Goal: Download file/media

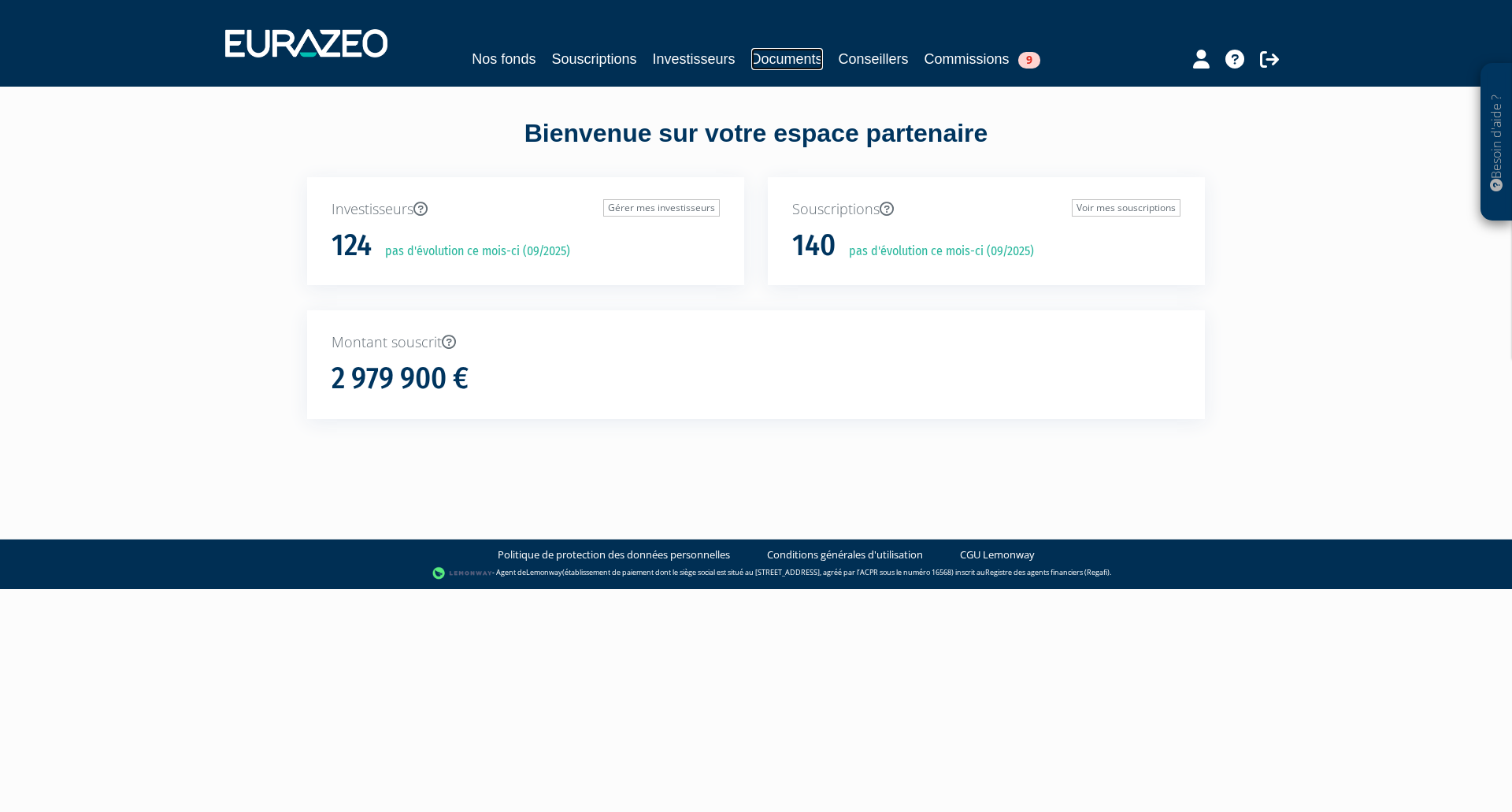
click at [791, 63] on link "Documents" at bounding box center [786, 59] width 72 height 22
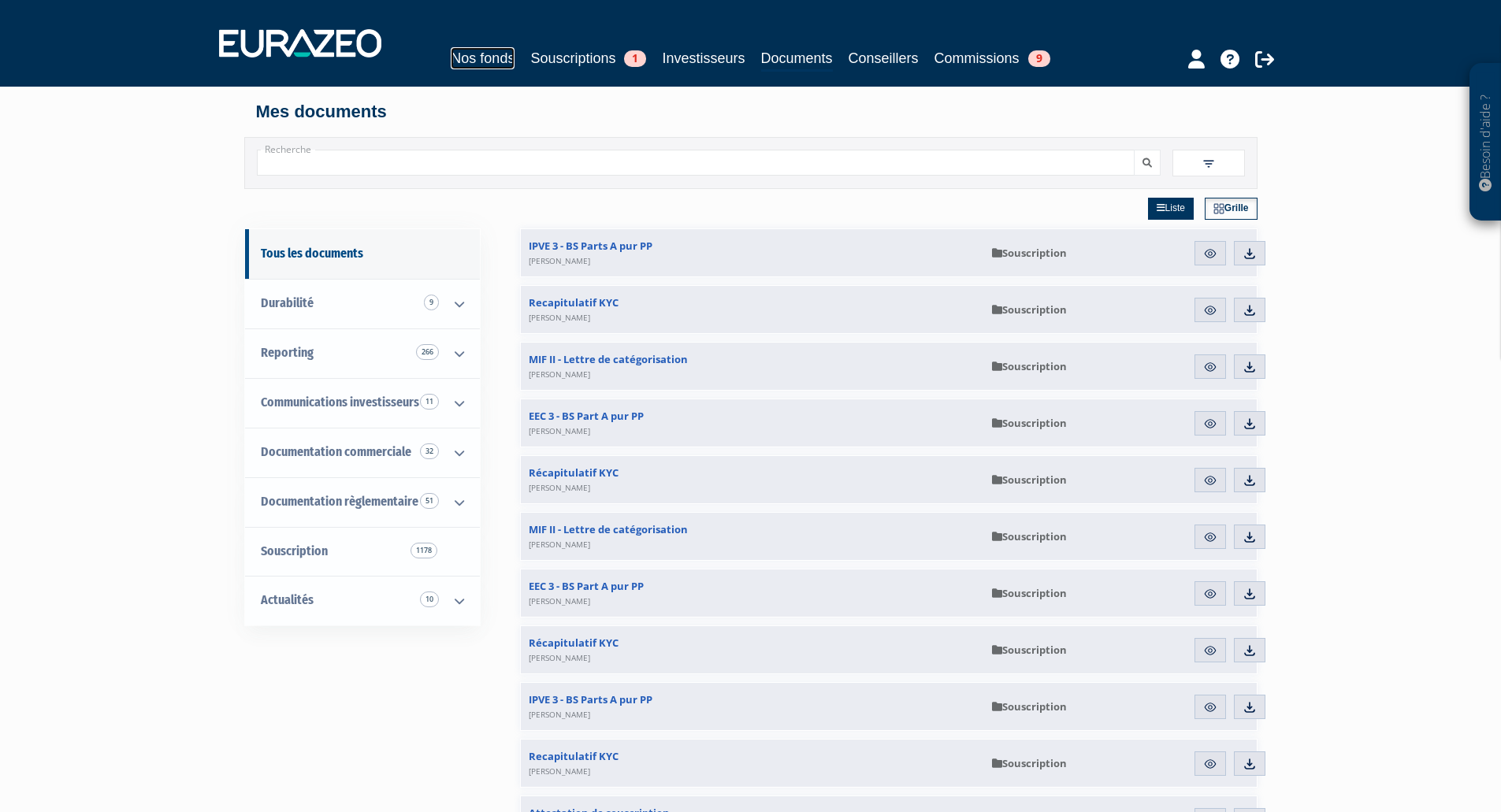
click at [460, 64] on link "Nos fonds" at bounding box center [482, 58] width 64 height 22
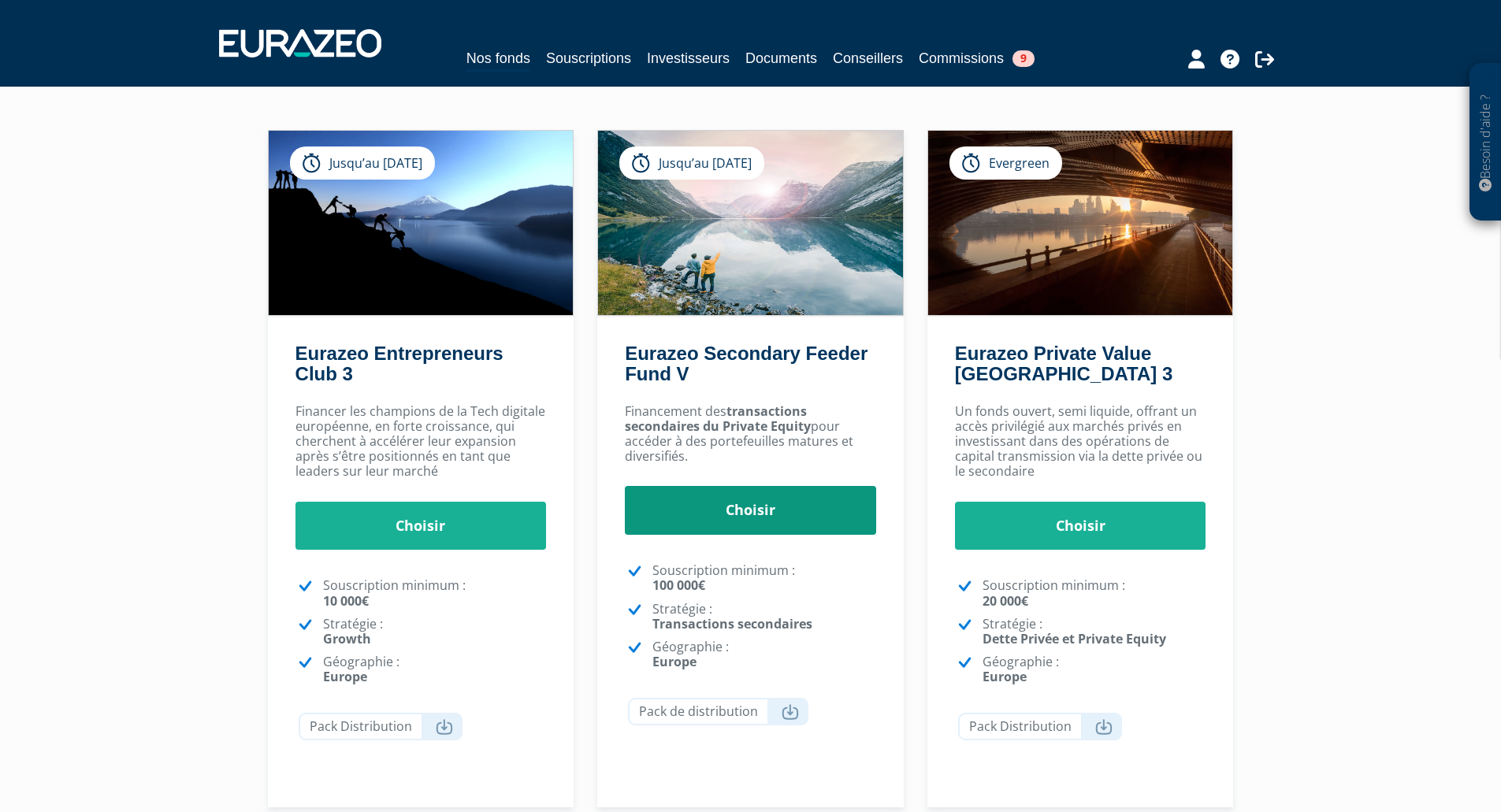
scroll to position [81, 0]
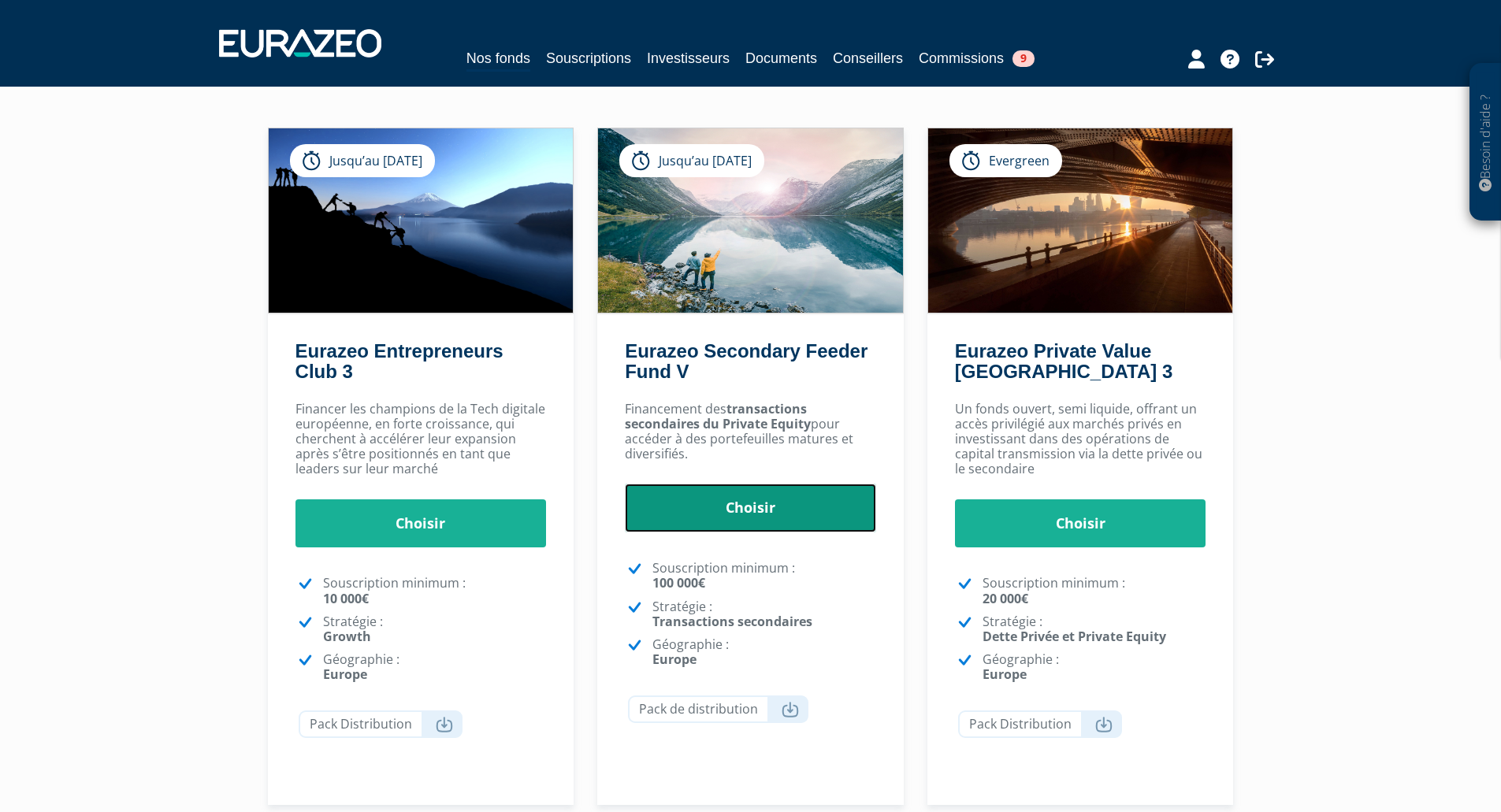
click at [747, 517] on link "Choisir" at bounding box center [750, 508] width 252 height 49
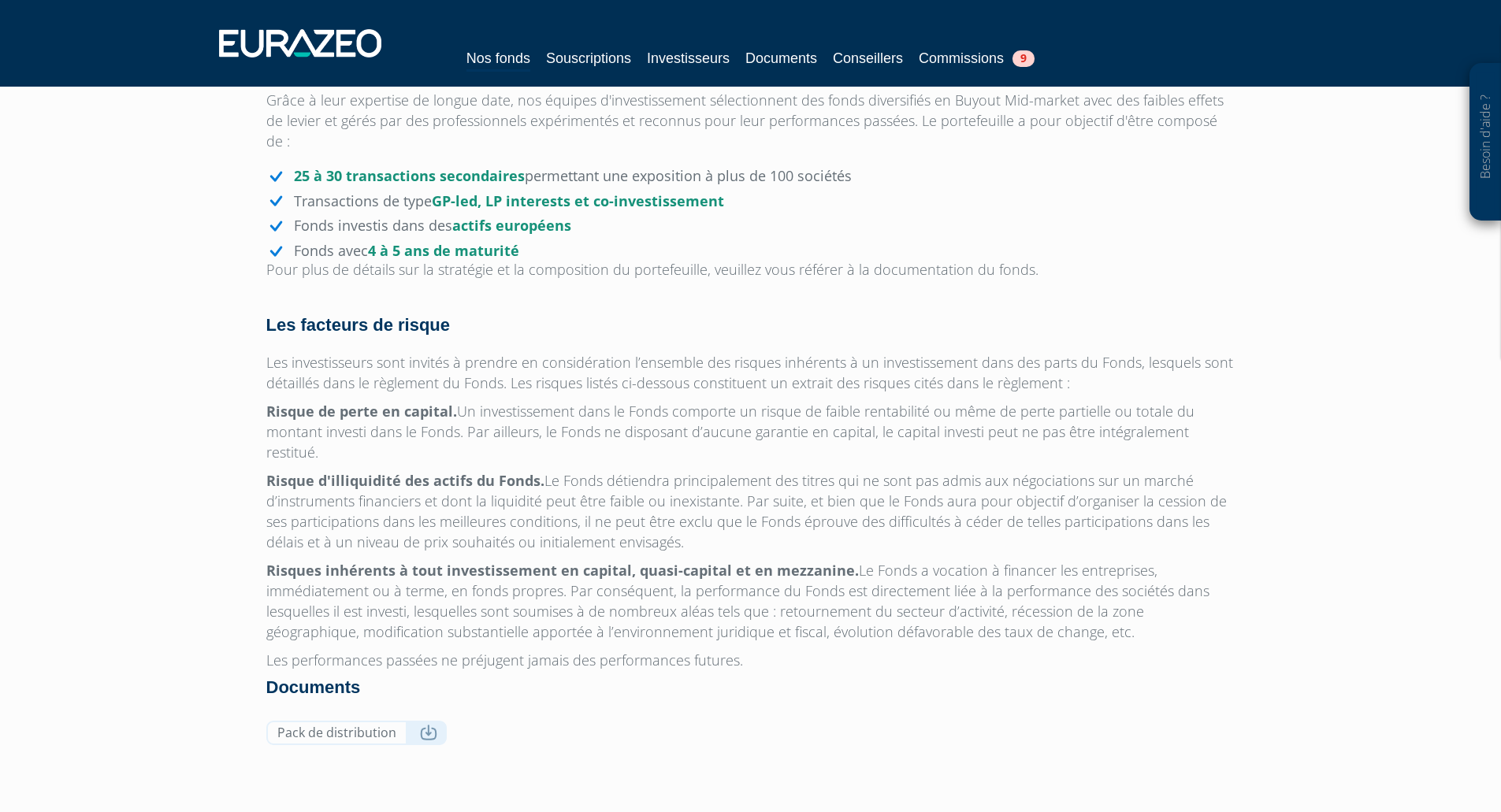
scroll to position [1335, 0]
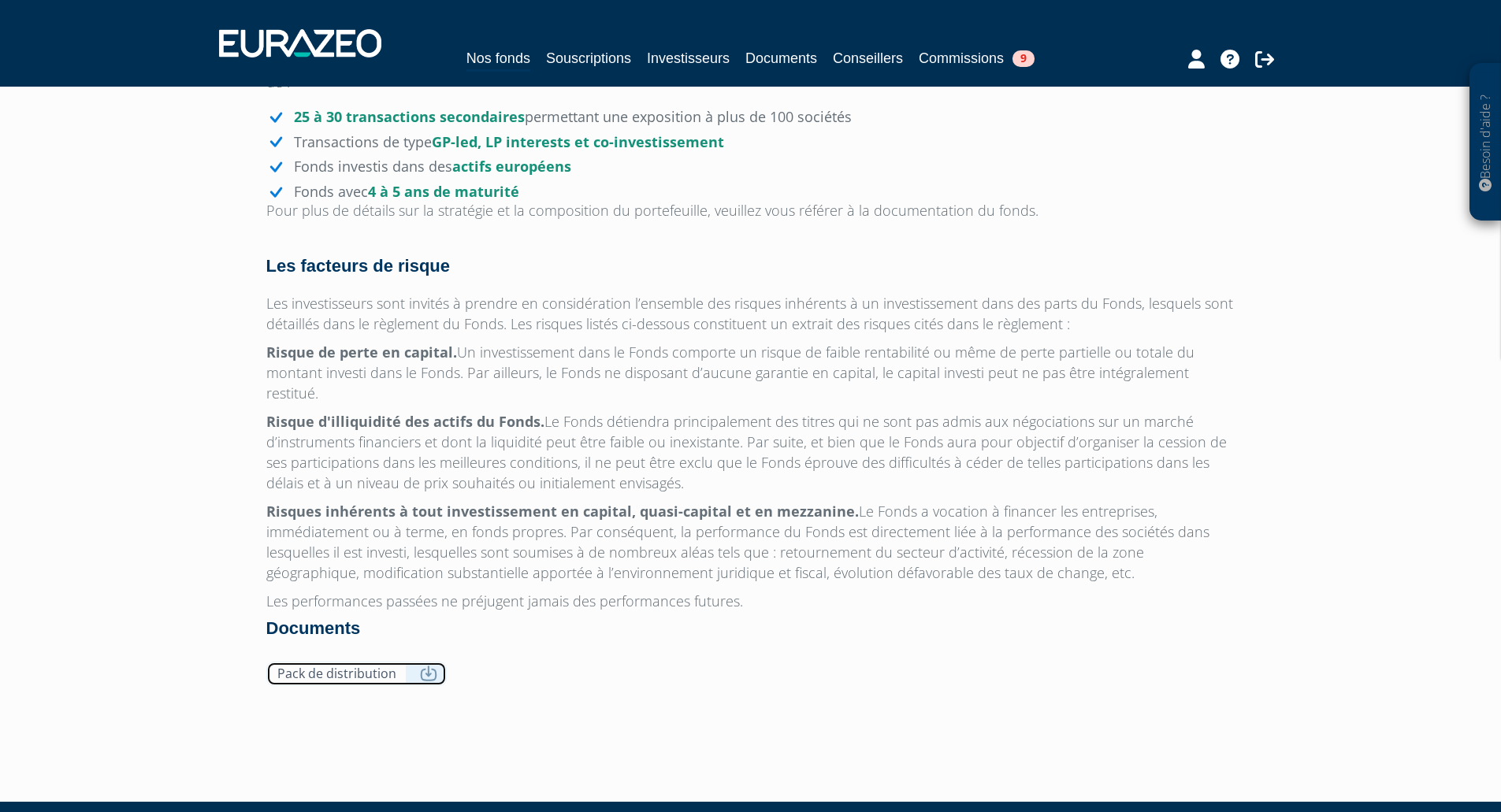
click at [414, 661] on link "Pack de distribution" at bounding box center [356, 673] width 181 height 25
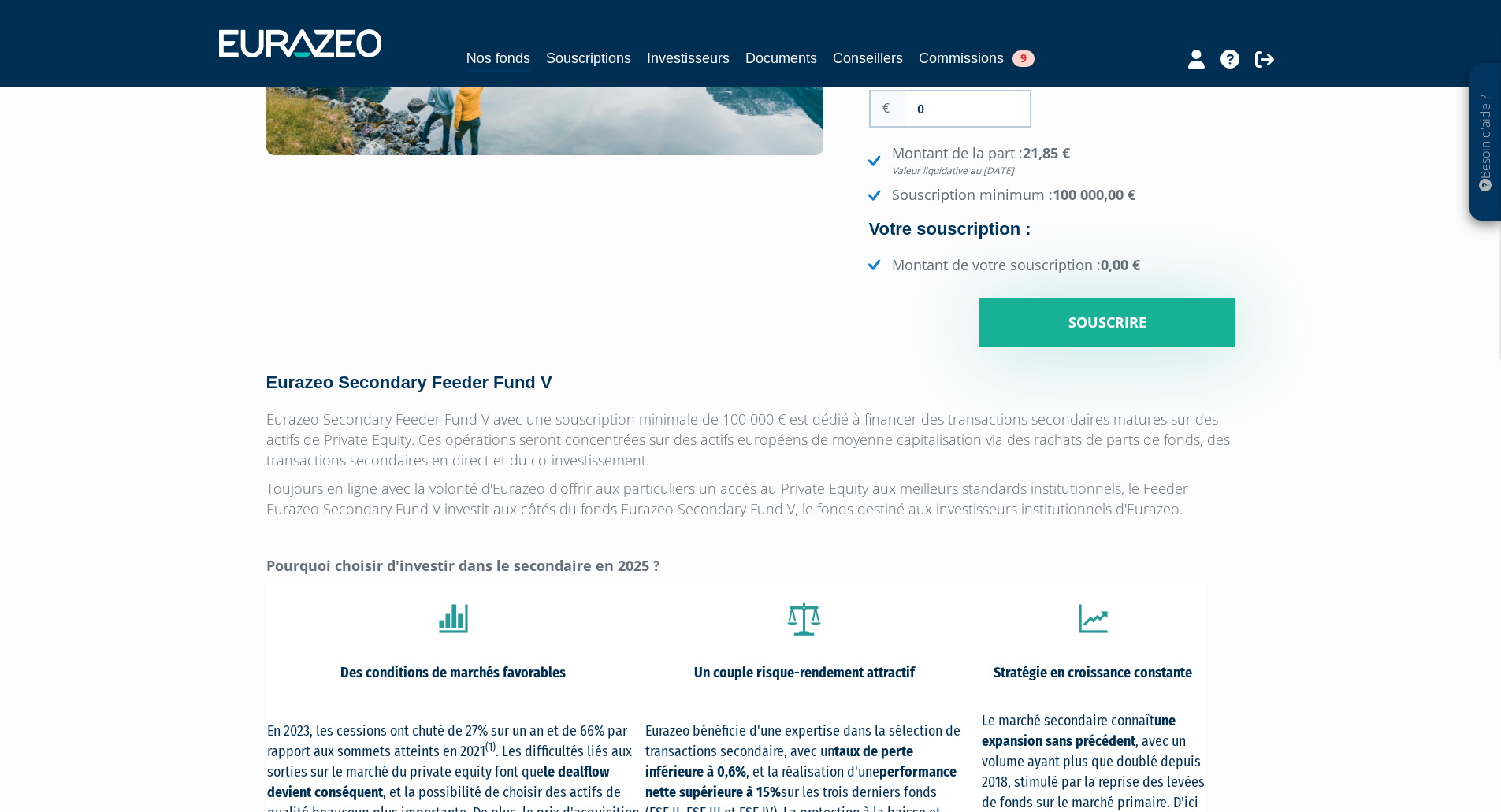
scroll to position [370, 0]
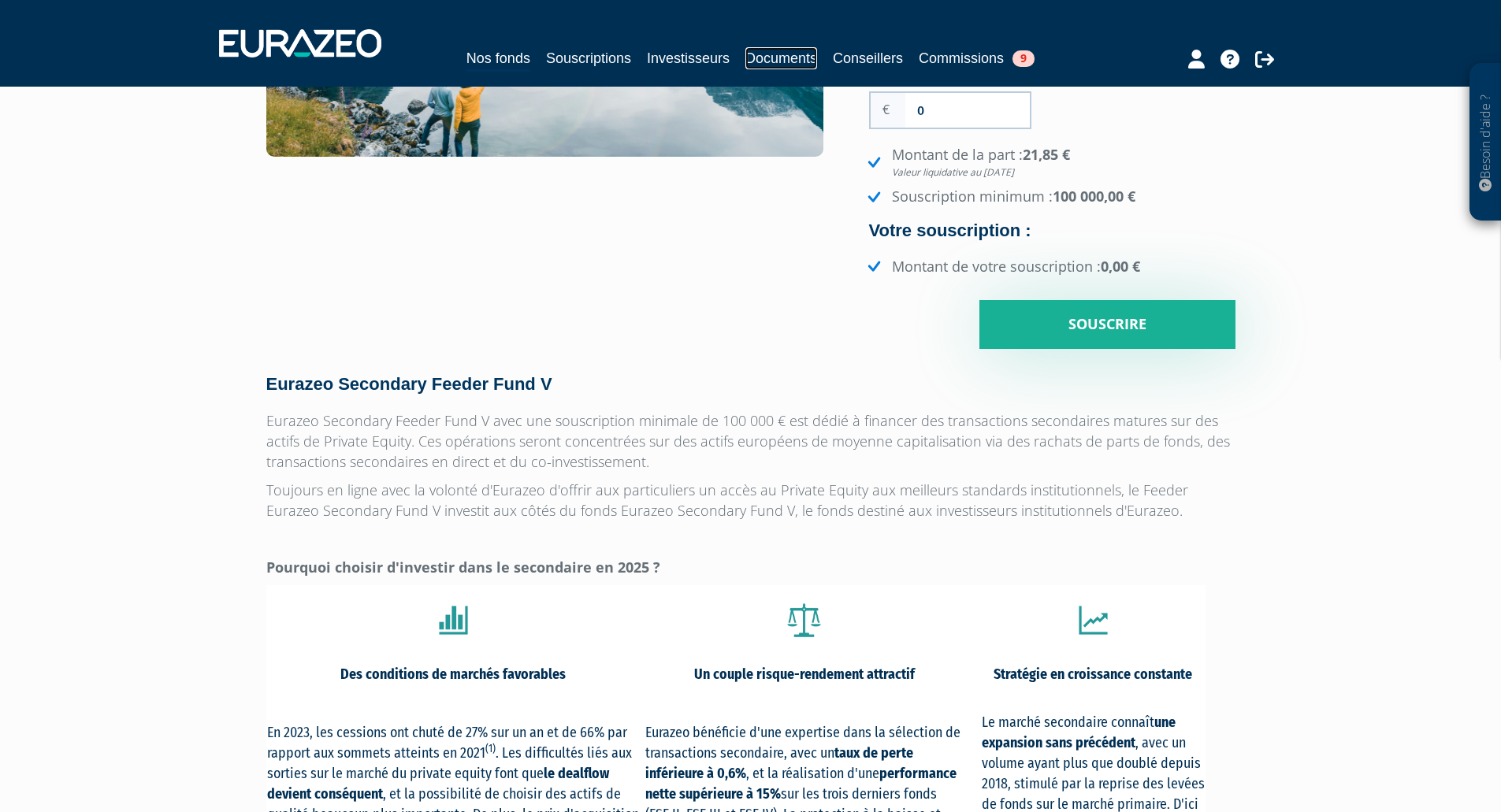
click at [789, 53] on link "Documents" at bounding box center [780, 58] width 72 height 22
click at [786, 59] on link "Documents" at bounding box center [780, 58] width 72 height 22
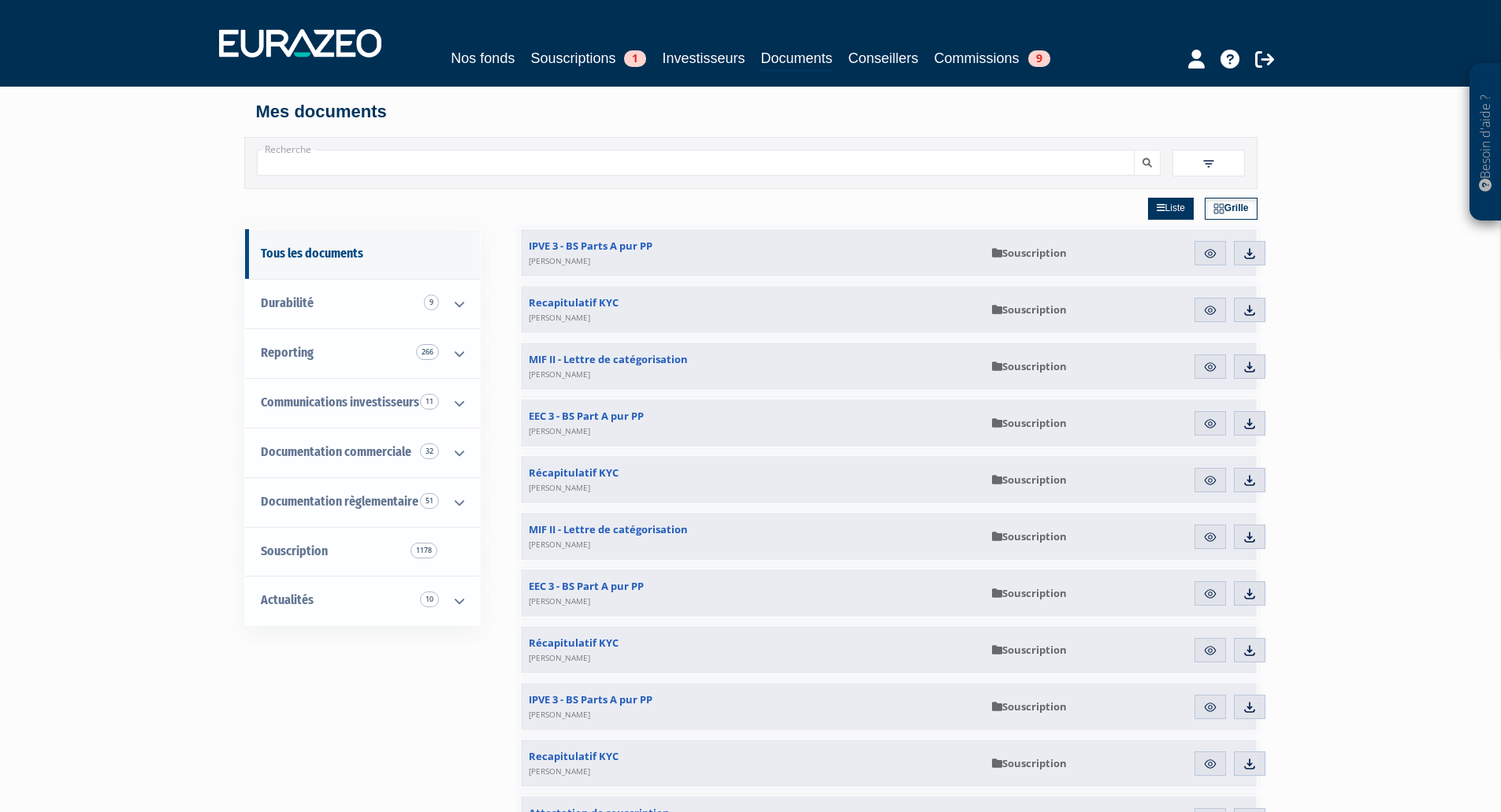
click at [749, 161] on input "Recherche" at bounding box center [696, 163] width 878 height 26
type input "SECONDARY"
click at [1134, 150] on button "submit" at bounding box center [1147, 163] width 26 height 26
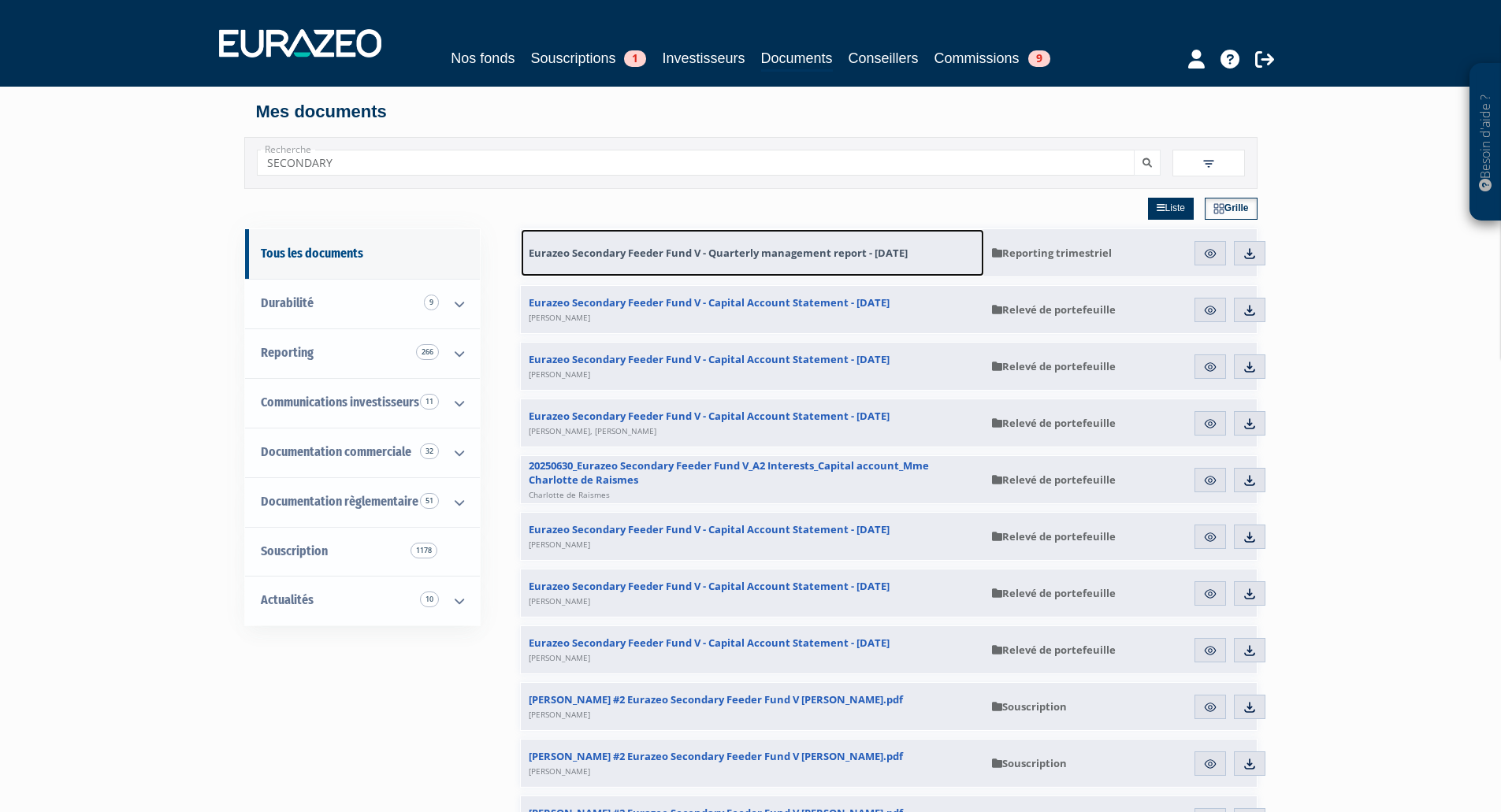
click at [790, 252] on span "Eurazeo Secondary Feeder Fund V - Quarterly management report - [DATE]" at bounding box center [718, 253] width 379 height 15
